Goal: Navigation & Orientation: Find specific page/section

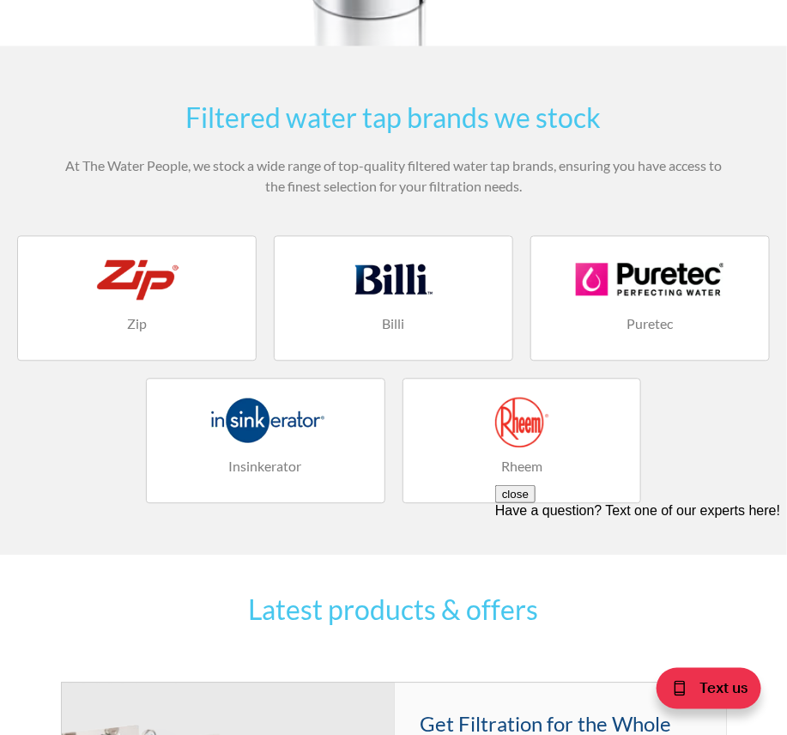
scroll to position [2489, 0]
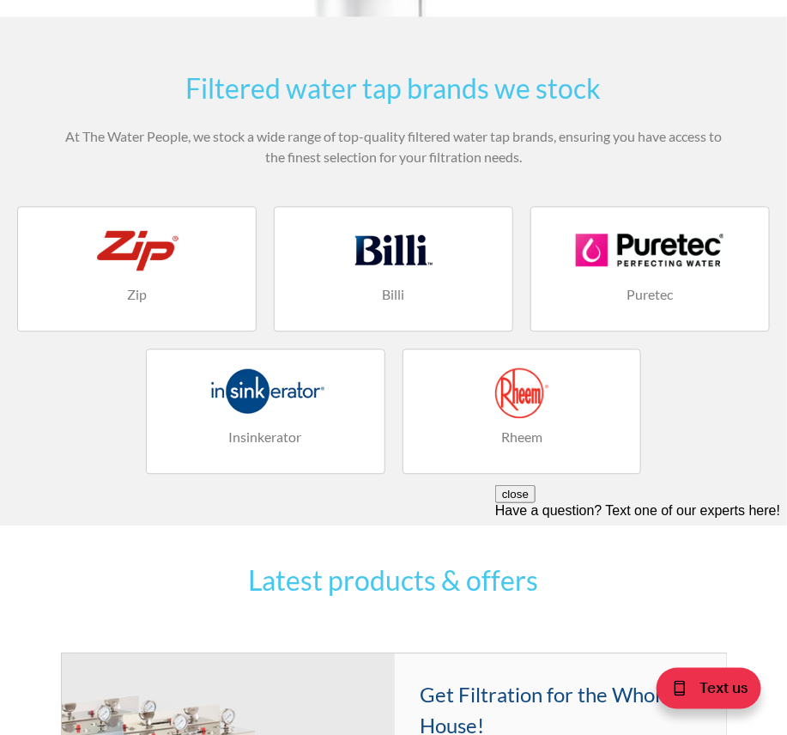
click at [304, 388] on div at bounding box center [265, 393] width 203 height 52
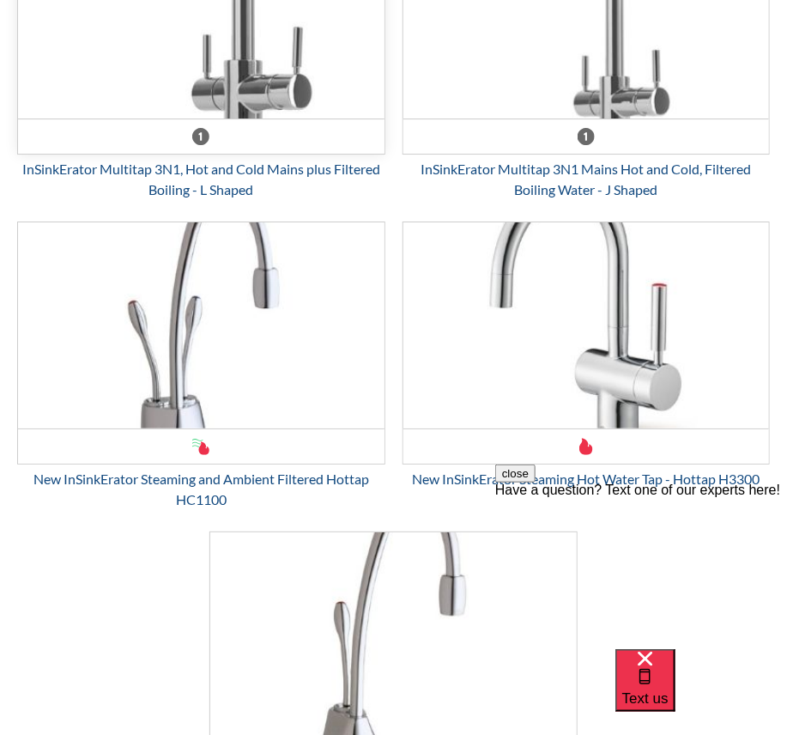
scroll to position [3433, 0]
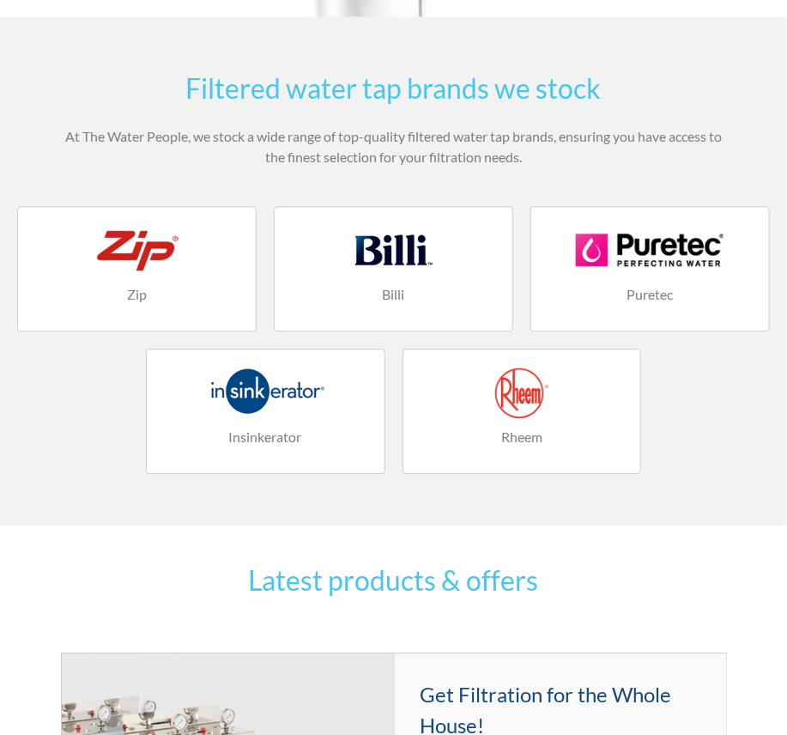
click at [500, 415] on div at bounding box center [522, 393] width 203 height 52
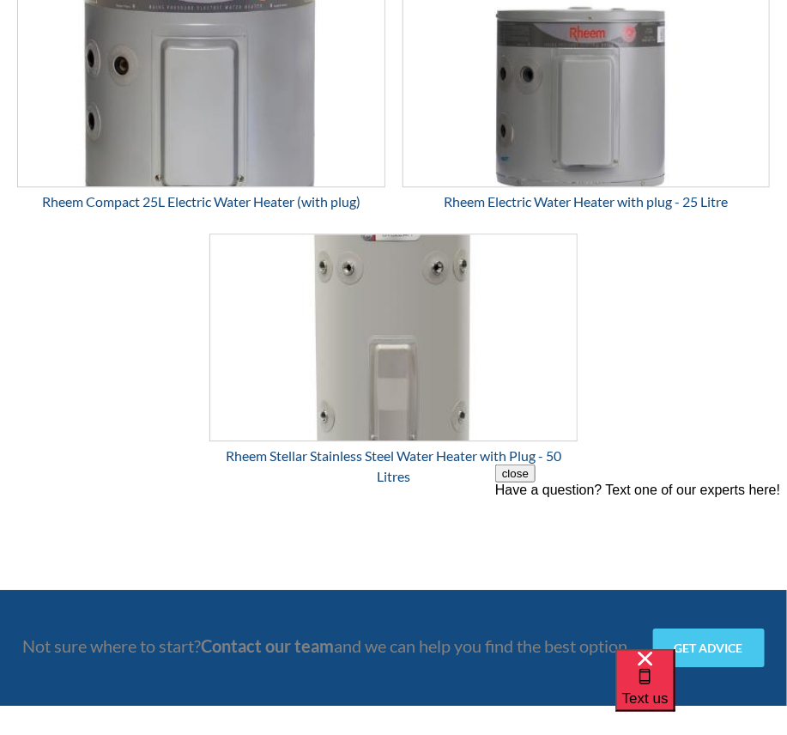
scroll to position [2833, 0]
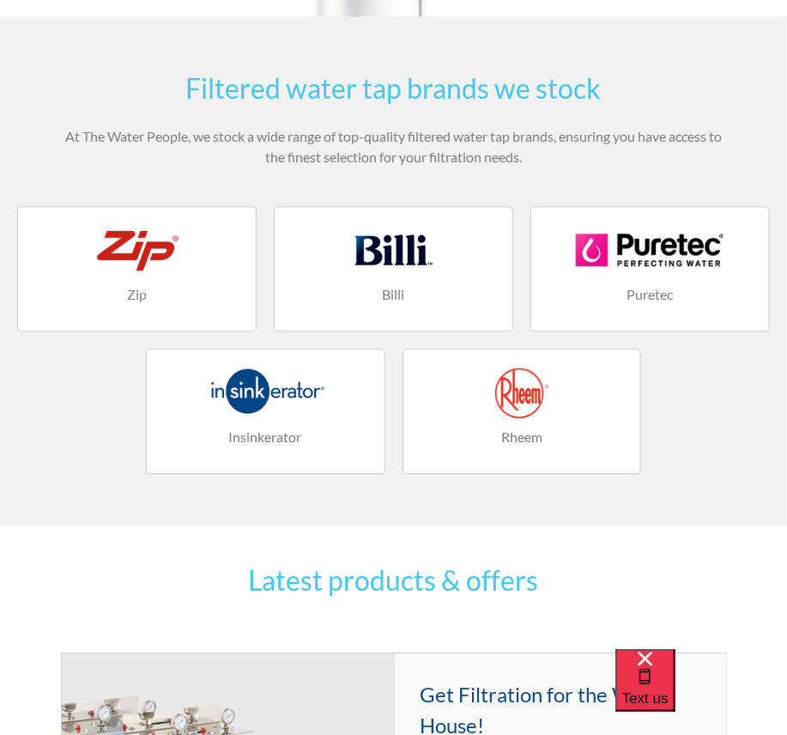
click at [649, 268] on div at bounding box center [649, 250] width 203 height 52
click at [645, 270] on div at bounding box center [649, 250] width 203 height 52
click at [628, 242] on div at bounding box center [649, 250] width 203 height 52
click at [674, 274] on div at bounding box center [649, 250] width 203 height 52
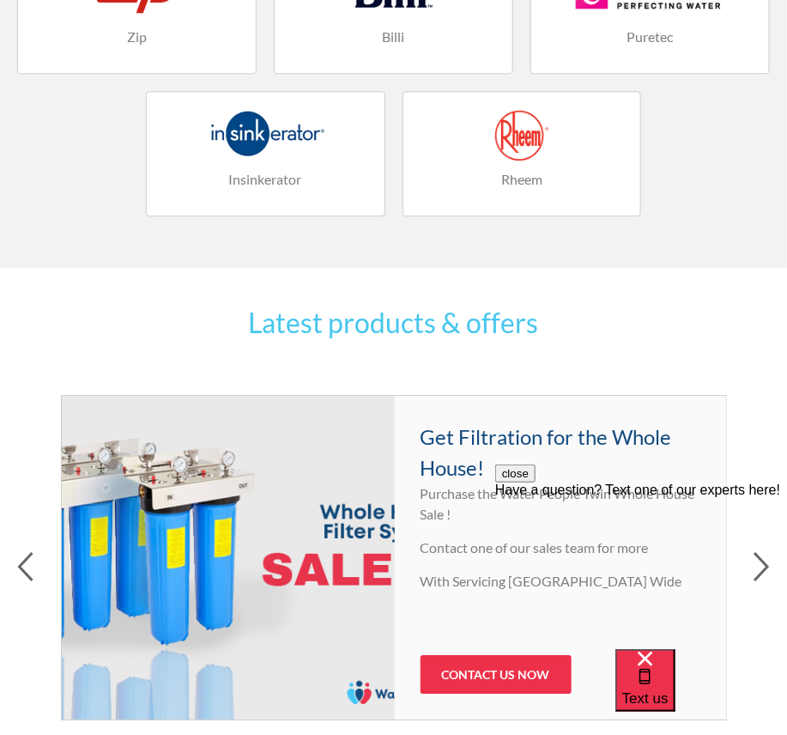
scroll to position [2403, 0]
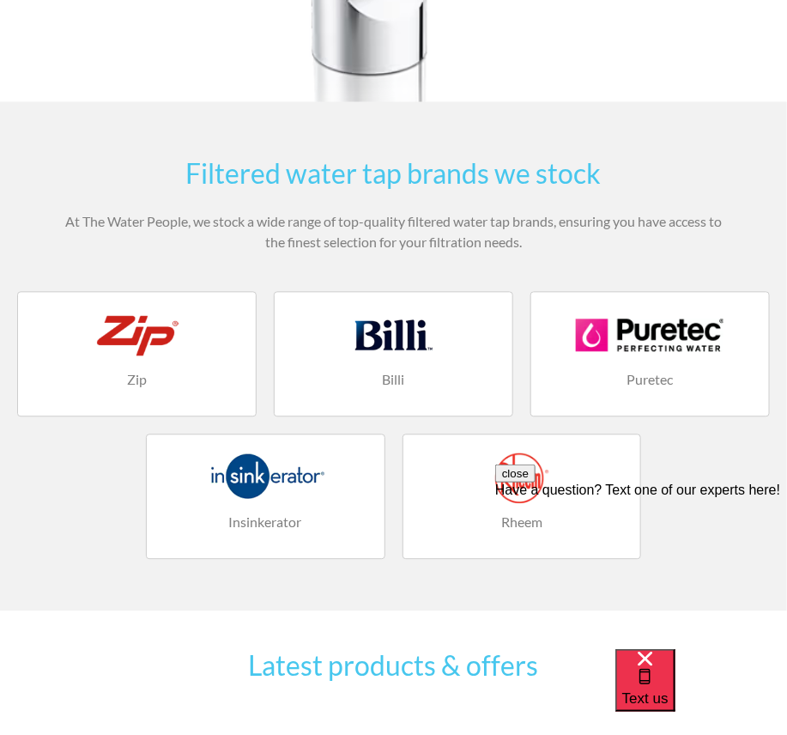
click at [409, 343] on div at bounding box center [393, 336] width 203 height 52
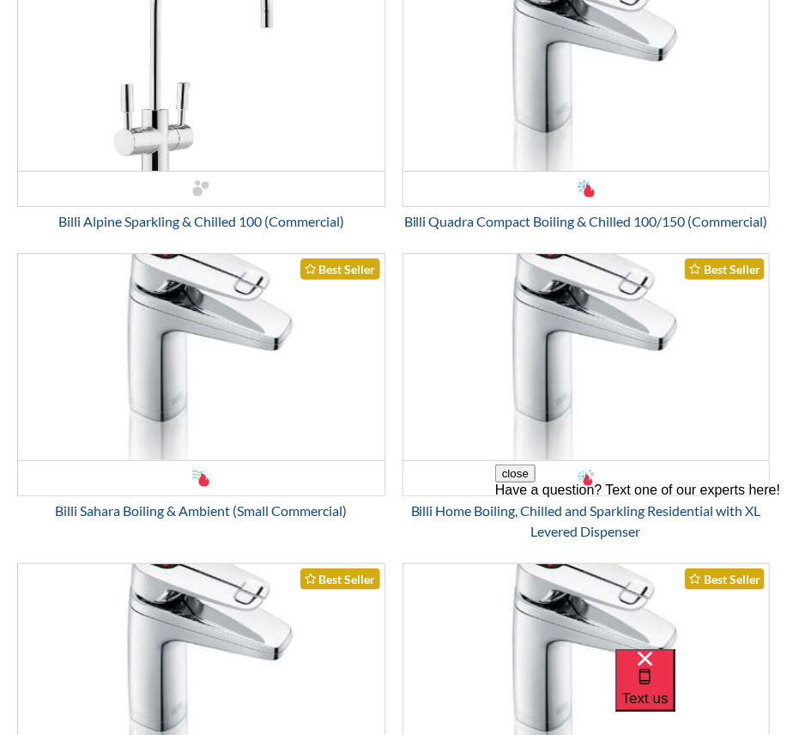
scroll to position [3348, 0]
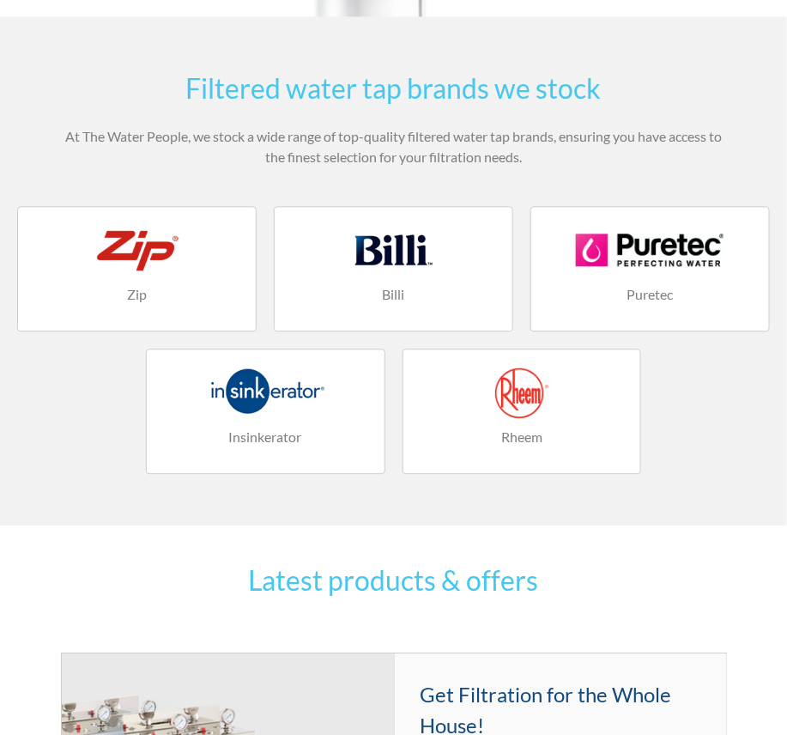
click at [660, 273] on div at bounding box center [649, 250] width 203 height 52
click at [632, 258] on div at bounding box center [649, 250] width 203 height 52
click at [688, 268] on div at bounding box center [649, 250] width 203 height 52
click at [688, 269] on div at bounding box center [649, 250] width 203 height 52
